Goal: Task Accomplishment & Management: Use online tool/utility

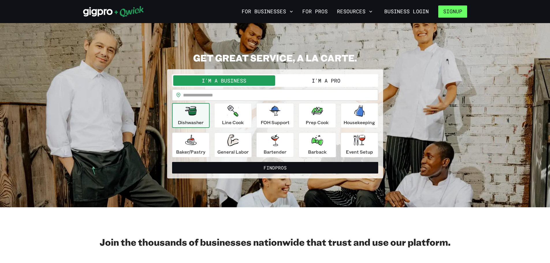
click at [463, 15] on button "Signup" at bounding box center [452, 11] width 29 height 12
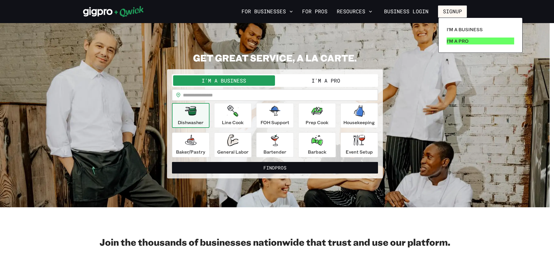
click at [472, 40] on link "I'm a Pro" at bounding box center [480, 41] width 72 height 12
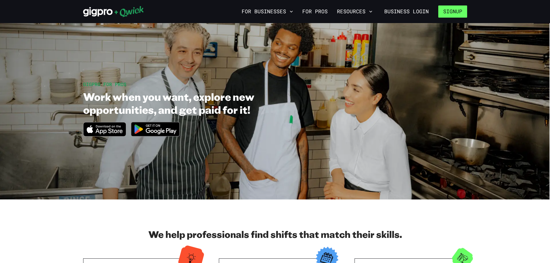
click at [457, 13] on button "Signup" at bounding box center [452, 11] width 29 height 12
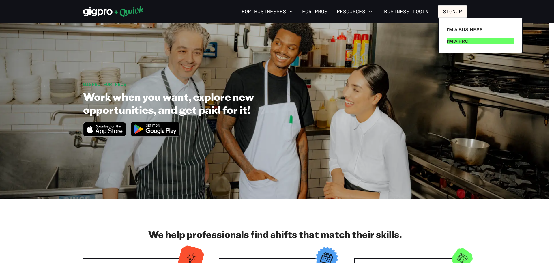
click at [454, 35] on link "I'm a Pro" at bounding box center [480, 41] width 72 height 12
click at [454, 40] on p "I'm a Pro" at bounding box center [458, 41] width 22 height 7
click at [455, 40] on p "I'm a Pro" at bounding box center [458, 41] width 22 height 7
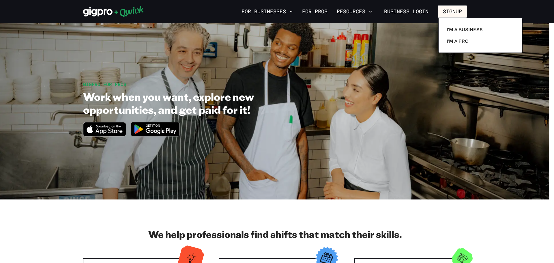
click at [407, 49] on div at bounding box center [277, 131] width 554 height 263
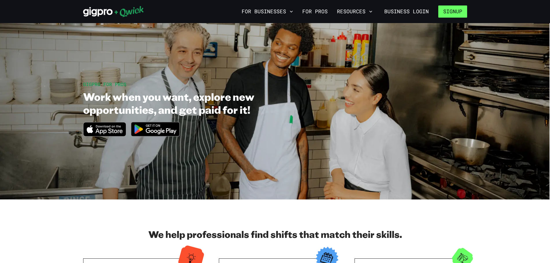
click at [453, 10] on button "Signup" at bounding box center [452, 11] width 29 height 12
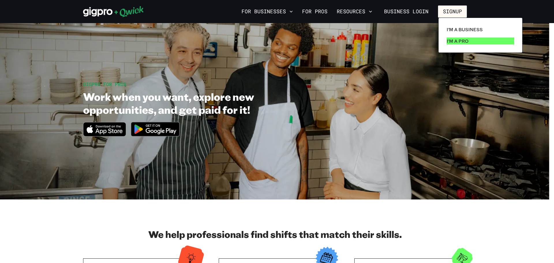
click at [459, 43] on p "I'm a Pro" at bounding box center [458, 41] width 22 height 7
click at [459, 42] on p "I'm a Pro" at bounding box center [458, 41] width 22 height 7
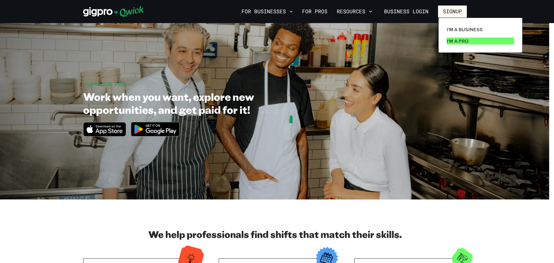
click at [459, 42] on p "I'm a Pro" at bounding box center [458, 41] width 22 height 7
click at [460, 30] on p "I'm a Business" at bounding box center [465, 29] width 36 height 7
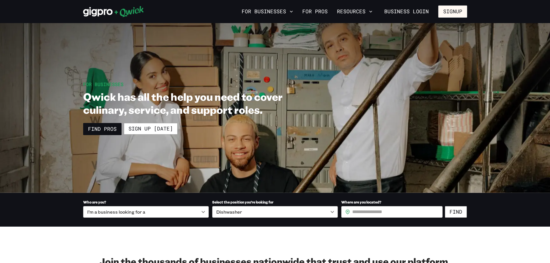
click at [449, 5] on div "For Businesses For Pros Resources Business Login Signup" at bounding box center [275, 11] width 550 height 23
click at [448, 9] on button "Signup" at bounding box center [452, 11] width 29 height 12
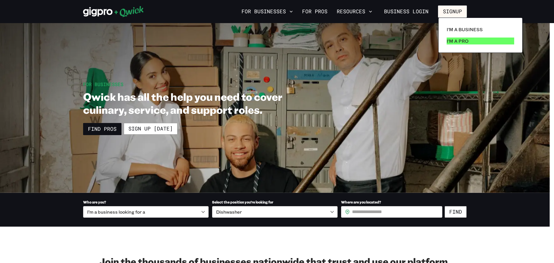
click at [447, 39] on p "I'm a Pro" at bounding box center [458, 41] width 22 height 7
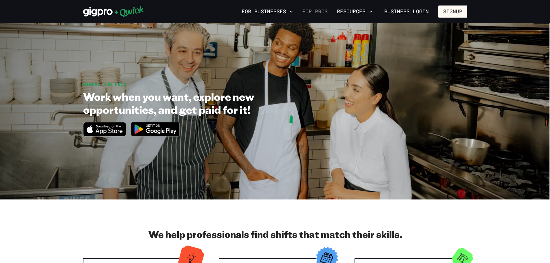
click at [314, 10] on link "For Pros" at bounding box center [315, 12] width 30 height 10
click at [352, 11] on button "Resources" at bounding box center [354, 12] width 40 height 10
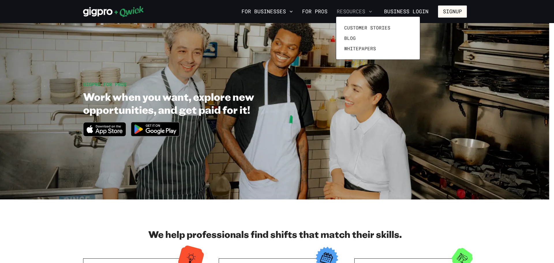
click at [352, 11] on div at bounding box center [277, 131] width 554 height 263
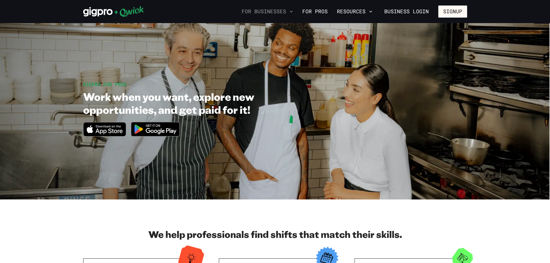
click at [261, 10] on button "For Businesses" at bounding box center [267, 12] width 56 height 10
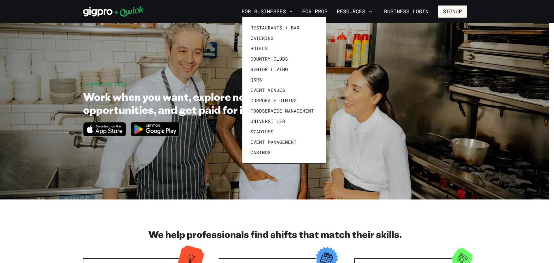
click at [406, 13] on div at bounding box center [277, 131] width 554 height 263
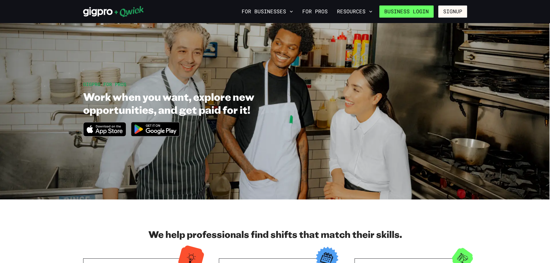
click at [405, 11] on link "Business Login" at bounding box center [406, 11] width 54 height 12
click at [313, 12] on link "For Pros" at bounding box center [315, 12] width 30 height 10
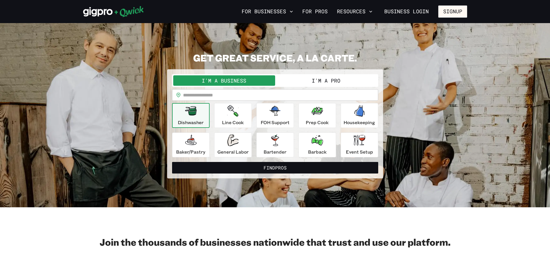
click at [300, 78] on button "I'm a Pro" at bounding box center [326, 80] width 102 height 10
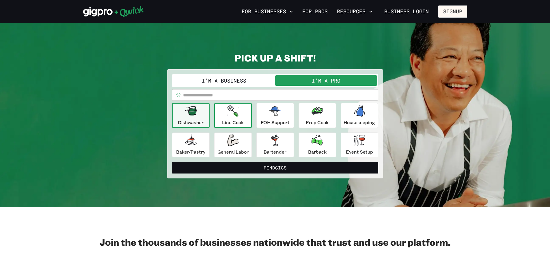
click at [237, 111] on icon "button" at bounding box center [232, 111] width 11 height 12
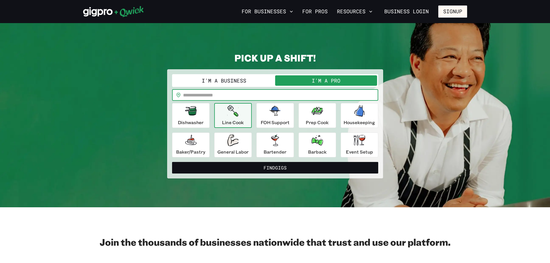
click at [258, 94] on input "text" at bounding box center [280, 95] width 195 height 12
type input "*****"
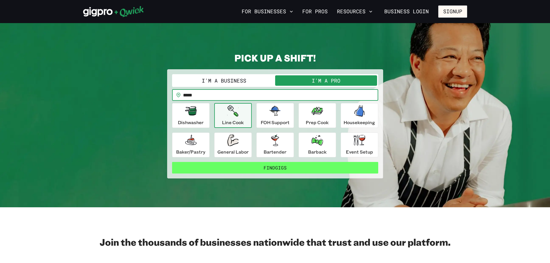
click at [280, 173] on button "Find Gigs" at bounding box center [275, 168] width 206 height 12
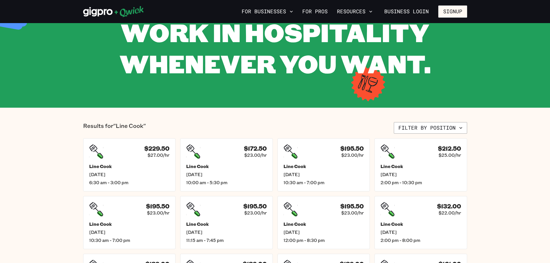
scroll to position [87, 0]
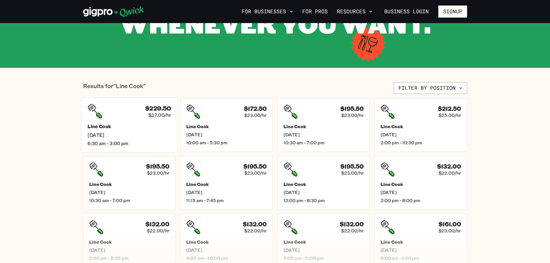
click at [133, 127] on h5 "Line Cook" at bounding box center [129, 127] width 84 height 6
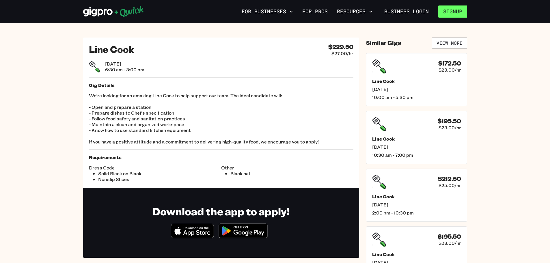
click at [453, 14] on button "Signup" at bounding box center [452, 11] width 29 height 12
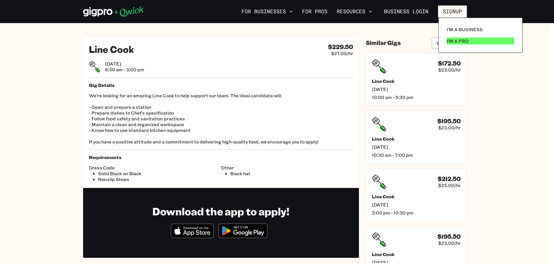
click at [460, 39] on p "I'm a Pro" at bounding box center [458, 41] width 22 height 7
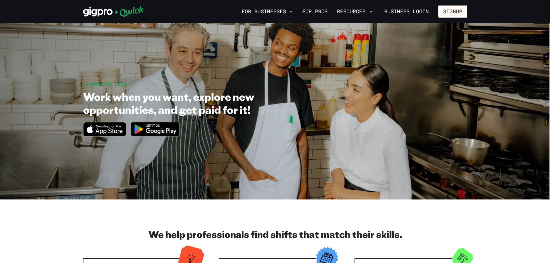
click at [159, 124] on img at bounding box center [155, 129] width 56 height 22
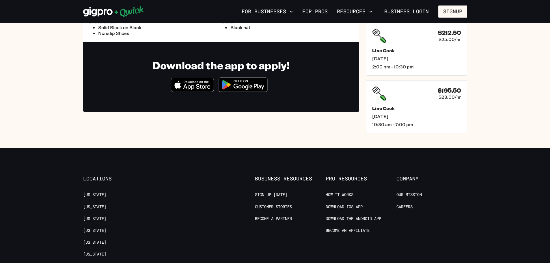
scroll to position [173, 0]
